Goal: Task Accomplishment & Management: Manage account settings

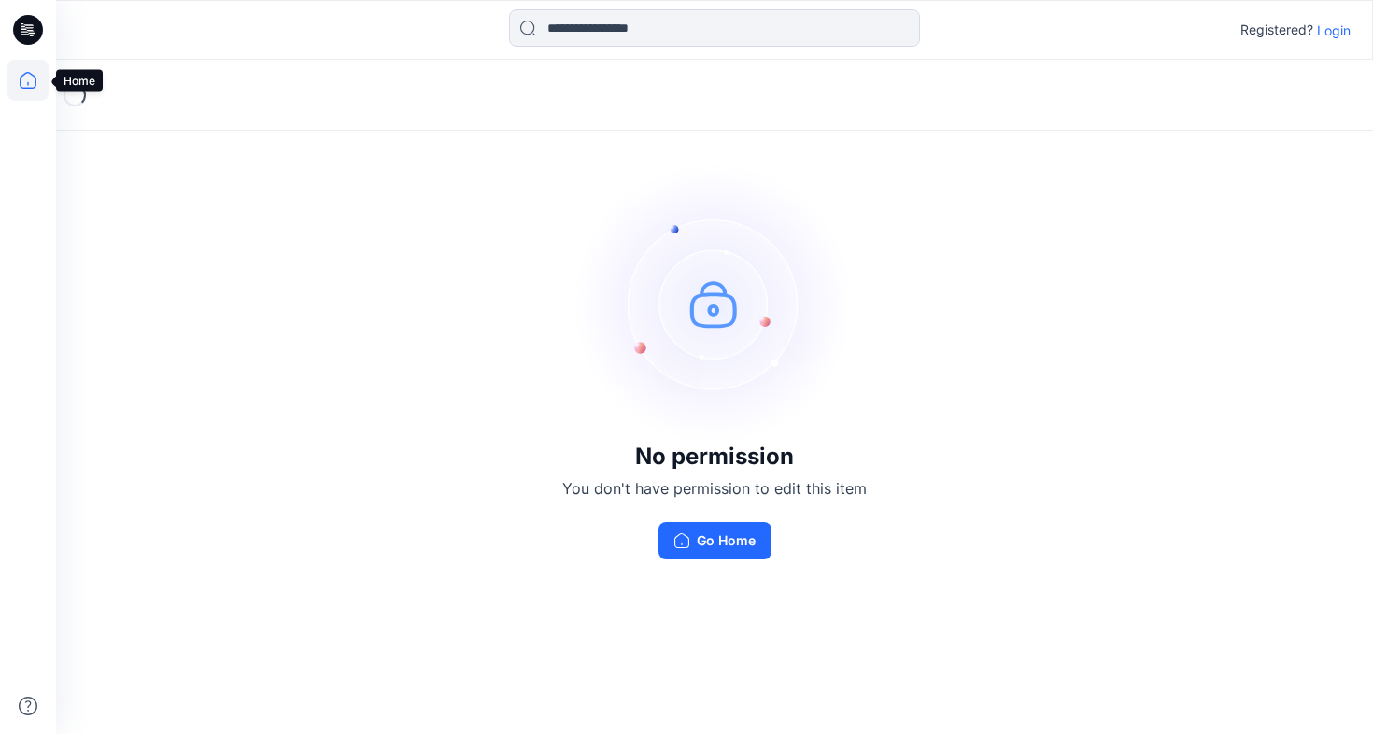
click at [18, 83] on icon at bounding box center [27, 80] width 41 height 41
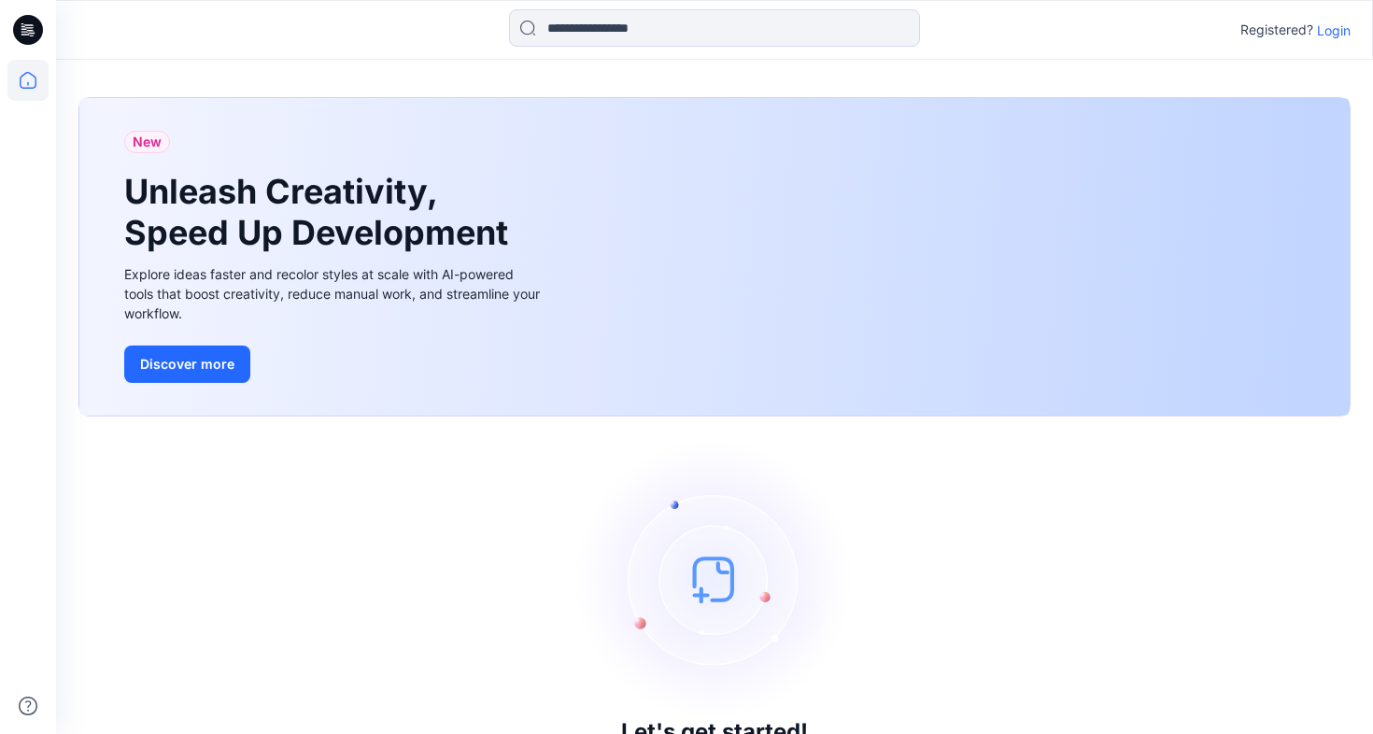
drag, startPoint x: 1333, startPoint y: 28, endPoint x: 1323, endPoint y: 36, distance: 13.3
click at [1333, 28] on p "Login" at bounding box center [1334, 31] width 34 height 20
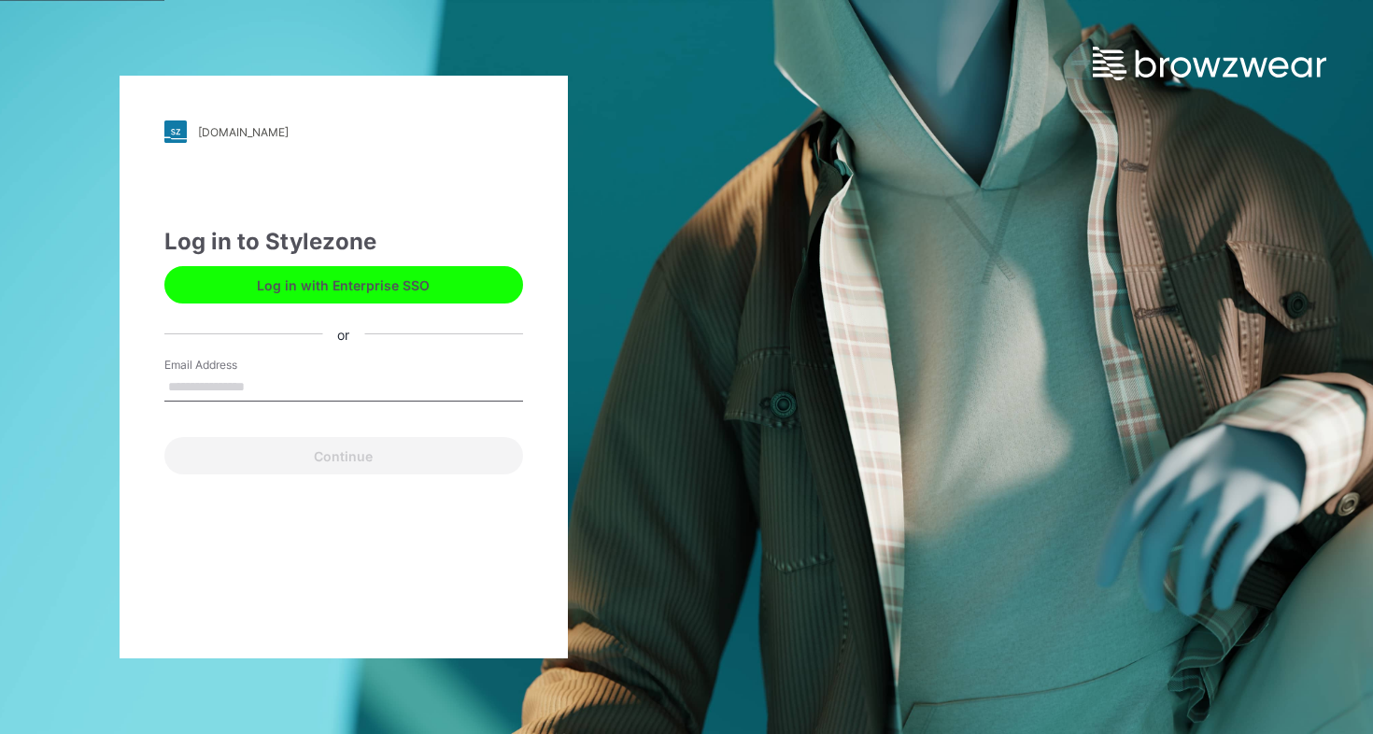
click at [208, 392] on input "Email Address" at bounding box center [343, 387] width 359 height 28
type input "******"
drag, startPoint x: 364, startPoint y: 446, endPoint x: 345, endPoint y: 318, distance: 129.4
click at [363, 444] on div "Continue" at bounding box center [343, 452] width 359 height 45
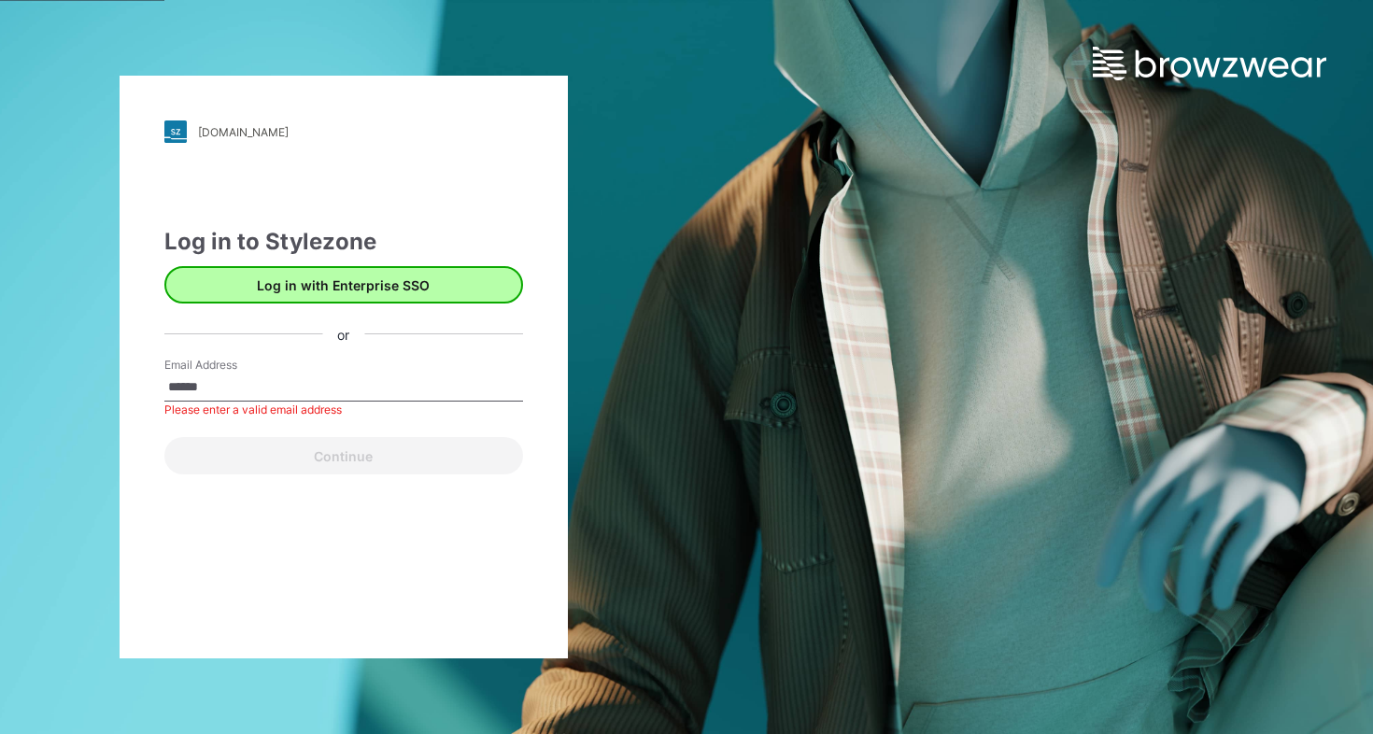
drag, startPoint x: 261, startPoint y: 380, endPoint x: 345, endPoint y: 301, distance: 116.3
click at [261, 380] on input "******" at bounding box center [343, 387] width 359 height 28
click at [348, 288] on button "Log in with Enterprise SSO" at bounding box center [343, 284] width 359 height 37
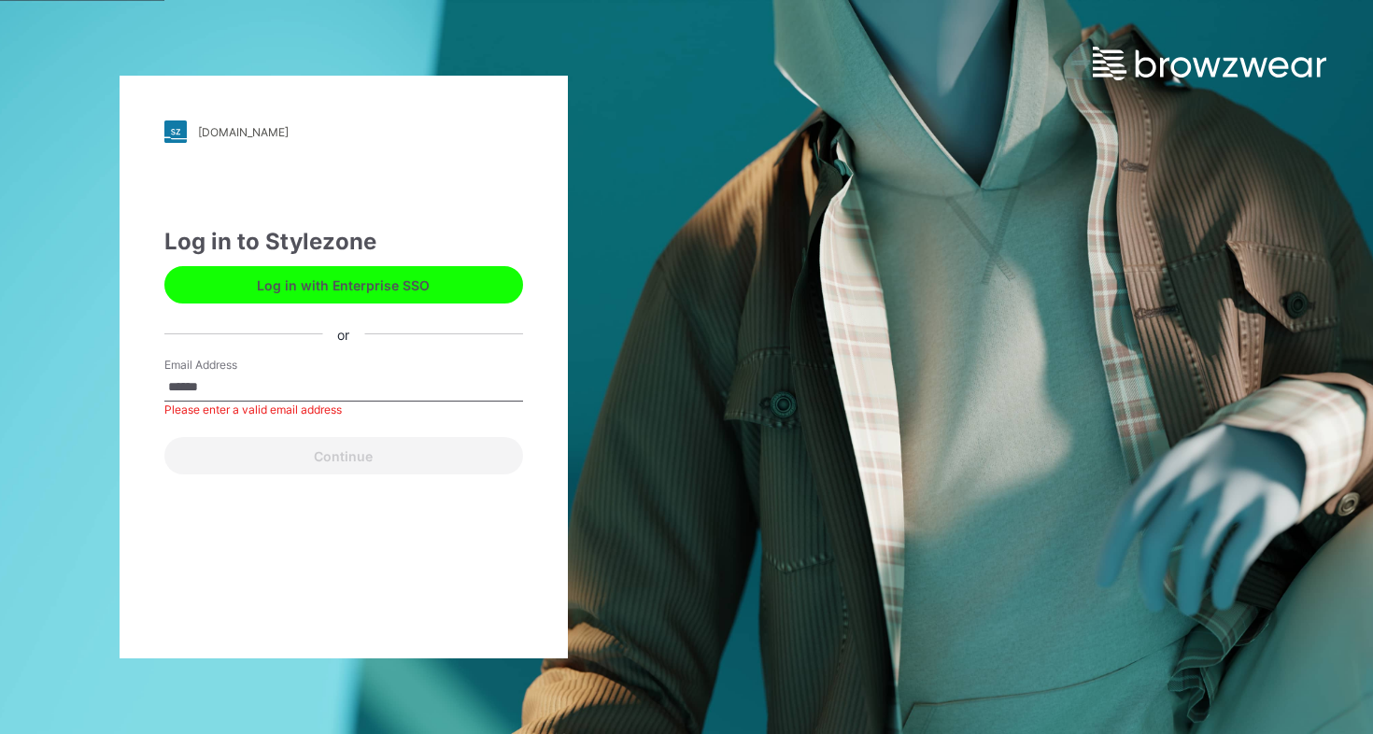
click at [245, 390] on input "******" at bounding box center [343, 387] width 359 height 28
click at [250, 381] on input "Email Address" at bounding box center [343, 387] width 359 height 28
type input "**********"
click at [343, 456] on button "Continue" at bounding box center [343, 455] width 359 height 37
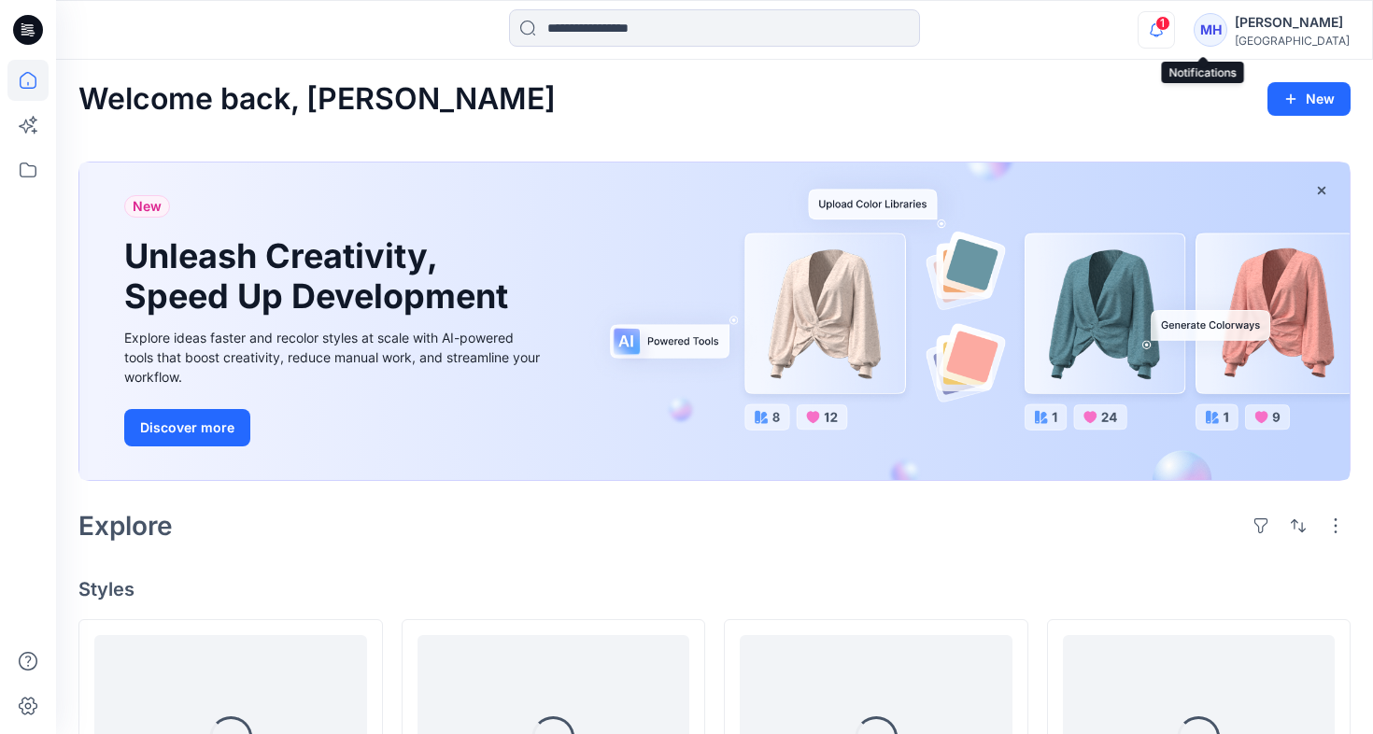
click at [1174, 35] on icon "button" at bounding box center [1155, 29] width 35 height 37
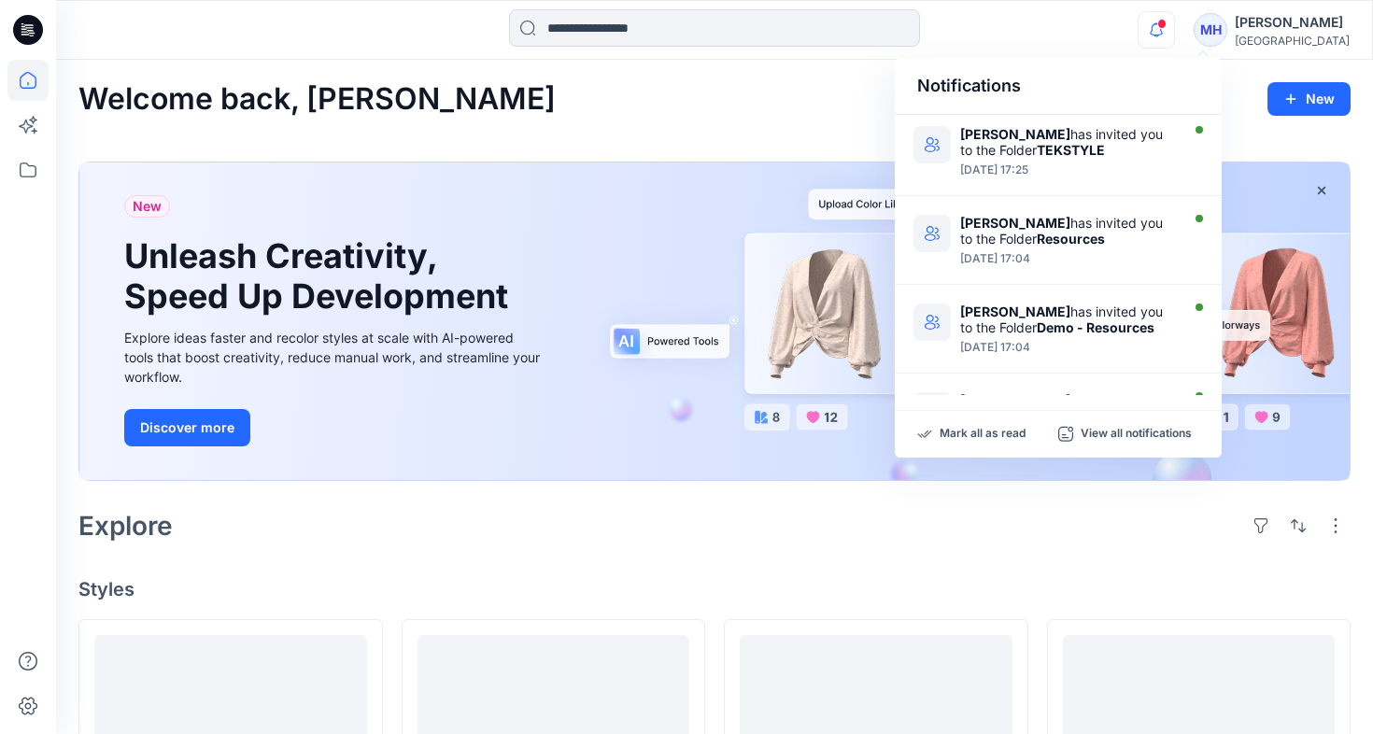
click at [1064, 78] on div "Notifications" at bounding box center [1058, 86] width 327 height 57
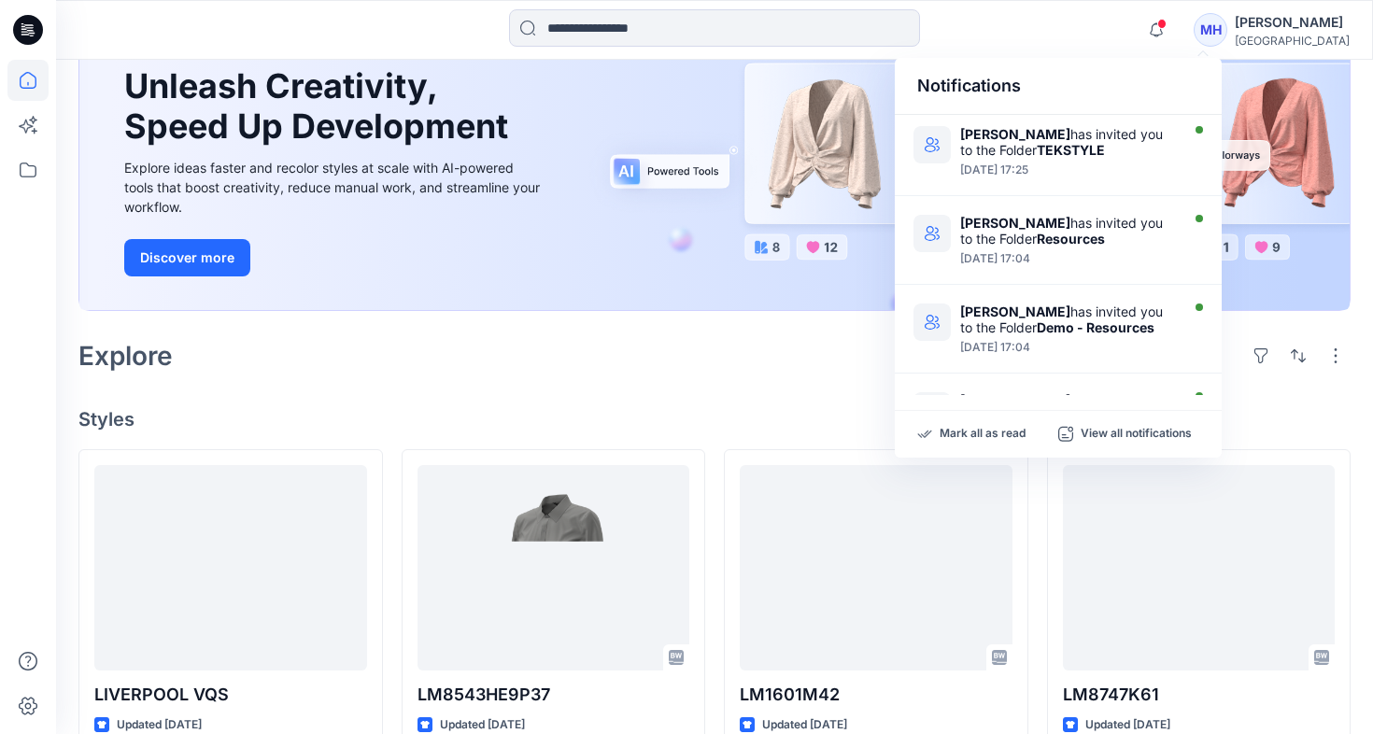
scroll to position [232, 0]
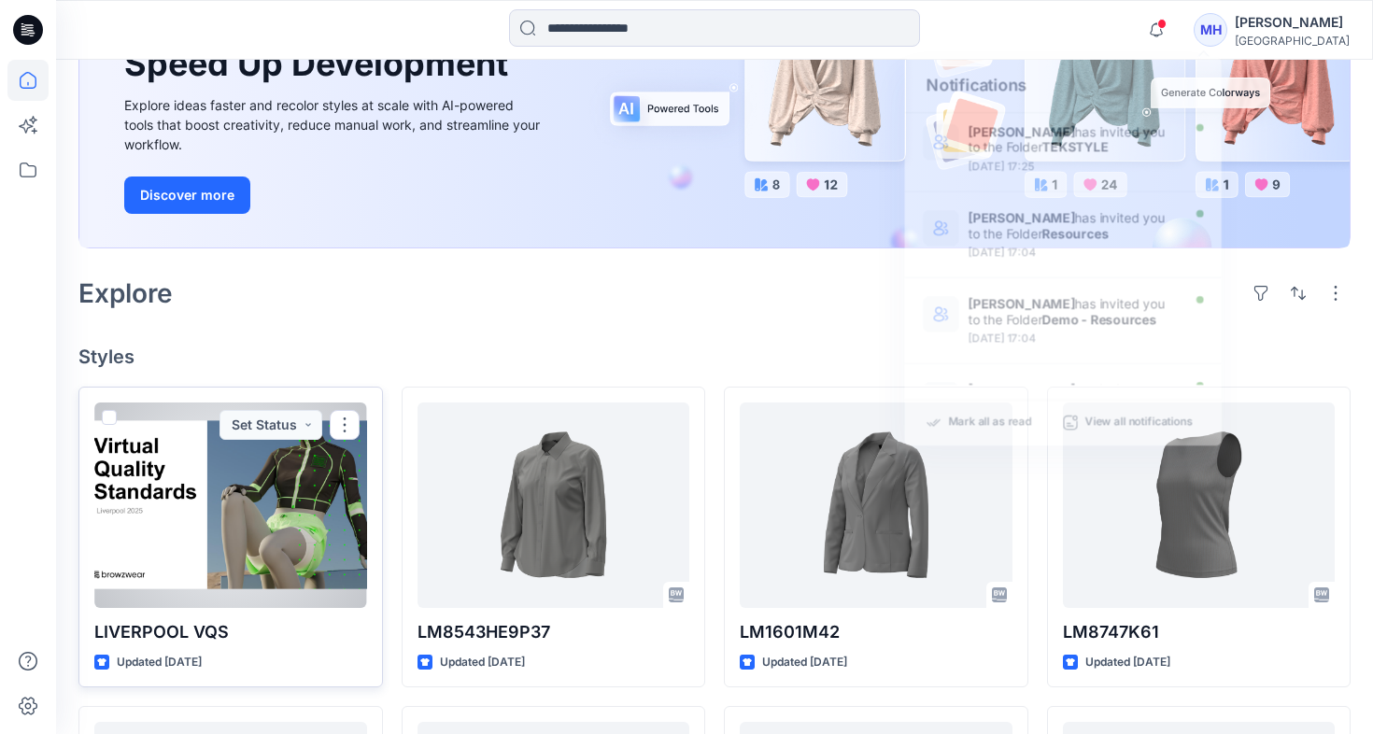
click at [194, 621] on p "LIVERPOOL VQS" at bounding box center [230, 632] width 273 height 26
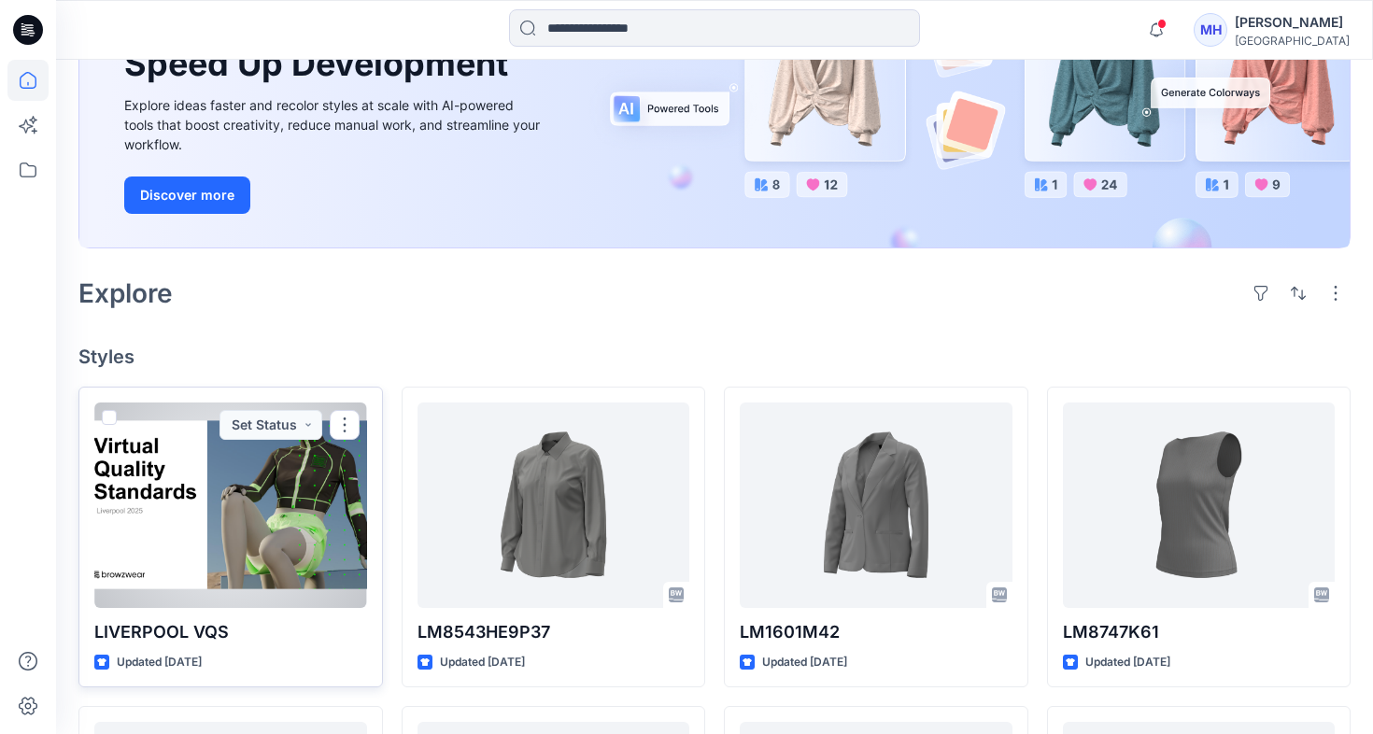
click at [222, 546] on div at bounding box center [230, 504] width 273 height 205
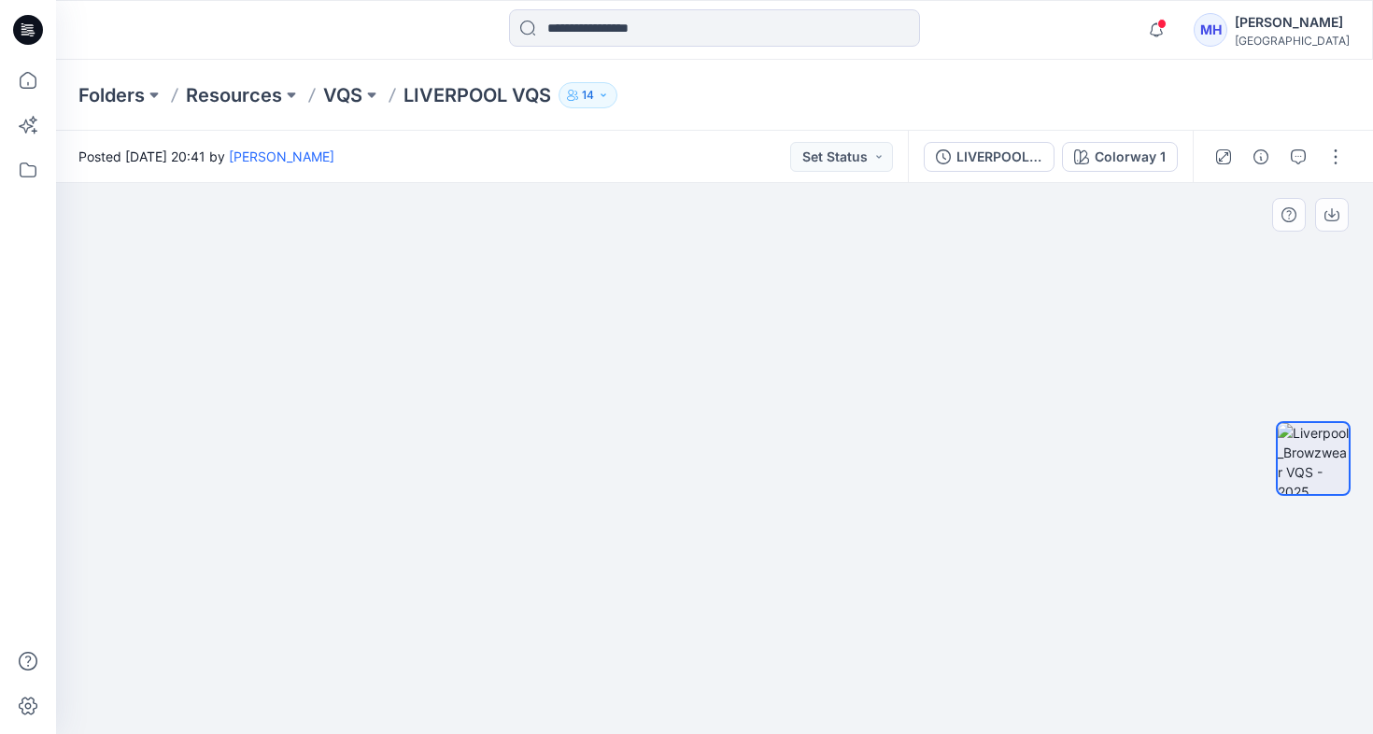
click at [718, 387] on img at bounding box center [715, 365] width 866 height 738
click at [933, 317] on img at bounding box center [714, 435] width 602 height 598
click at [1342, 220] on button "button" at bounding box center [1332, 215] width 34 height 34
click at [1330, 216] on icon "button" at bounding box center [1331, 212] width 7 height 9
